Goal: Task Accomplishment & Management: Manage account settings

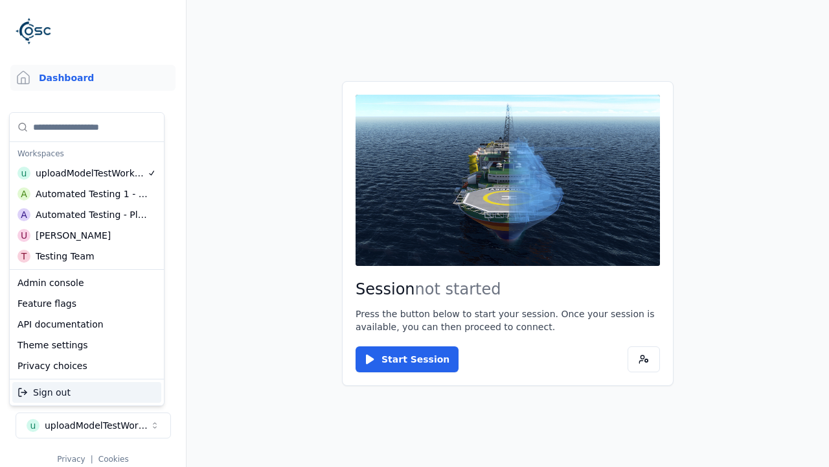
click at [87, 215] on div "Automated Testing - Playwright" at bounding box center [92, 214] width 112 height 13
click at [415, 233] on html "Support Dashboard Assets 3D Models Scenes Datasets Recordings Support Documenta…" at bounding box center [414, 233] width 829 height 467
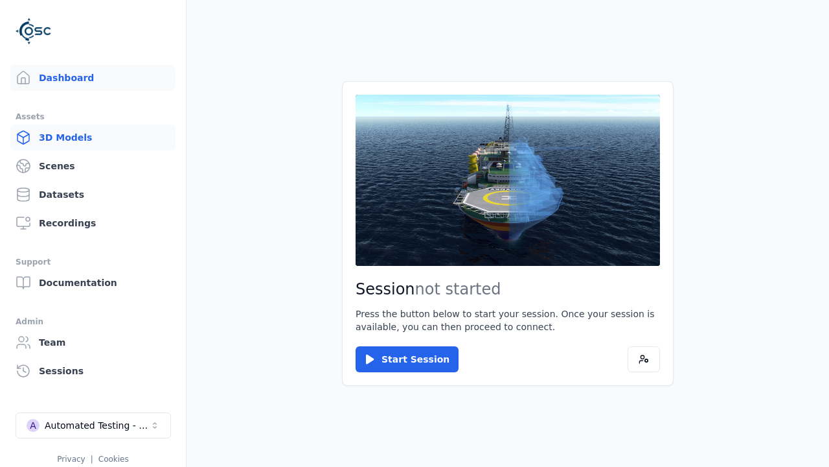
click at [93, 137] on link "3D Models" at bounding box center [92, 137] width 165 height 26
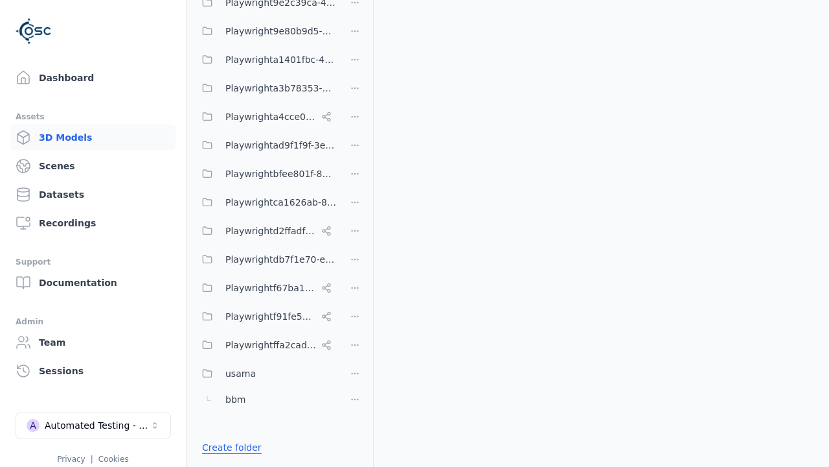
click at [228, 447] on link "Create folder" at bounding box center [232, 447] width 60 height 13
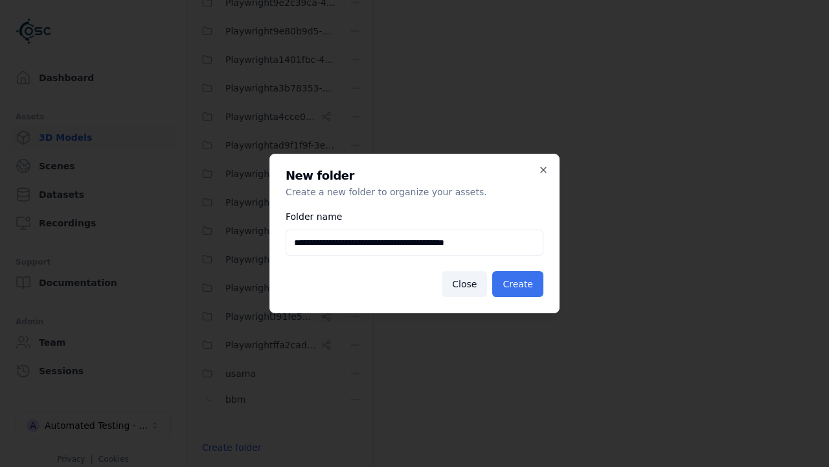
type input "**********"
click at [520, 284] on button "Create" at bounding box center [518, 284] width 51 height 26
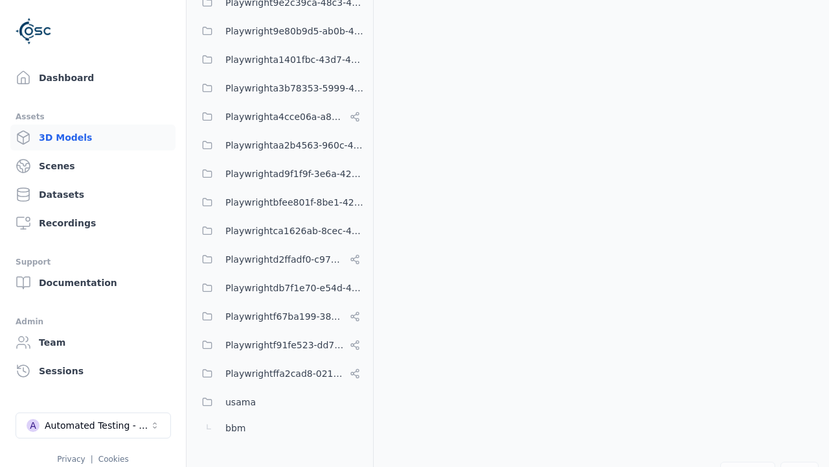
scroll to position [540, 0]
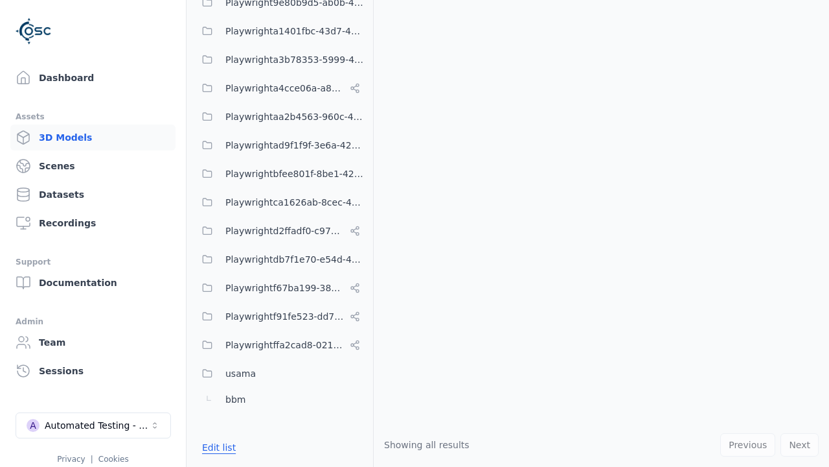
click at [216, 447] on button "Edit list" at bounding box center [218, 446] width 49 height 23
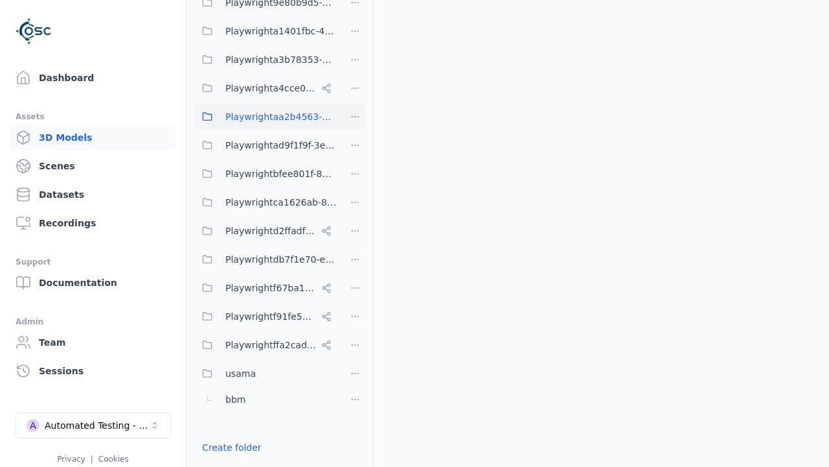
click at [355, 117] on html "Support Dashboard Assets 3D Models Scenes Datasets Recordings Support Documenta…" at bounding box center [414, 233] width 829 height 467
click at [354, 185] on div "Rename" at bounding box center [359, 184] width 87 height 21
